Goal: Task Accomplishment & Management: Manage account settings

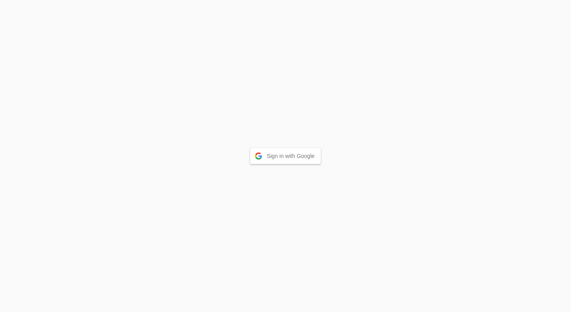
click at [296, 157] on button "Sign in with Google" at bounding box center [285, 156] width 71 height 16
